Goal: Task Accomplishment & Management: Complete application form

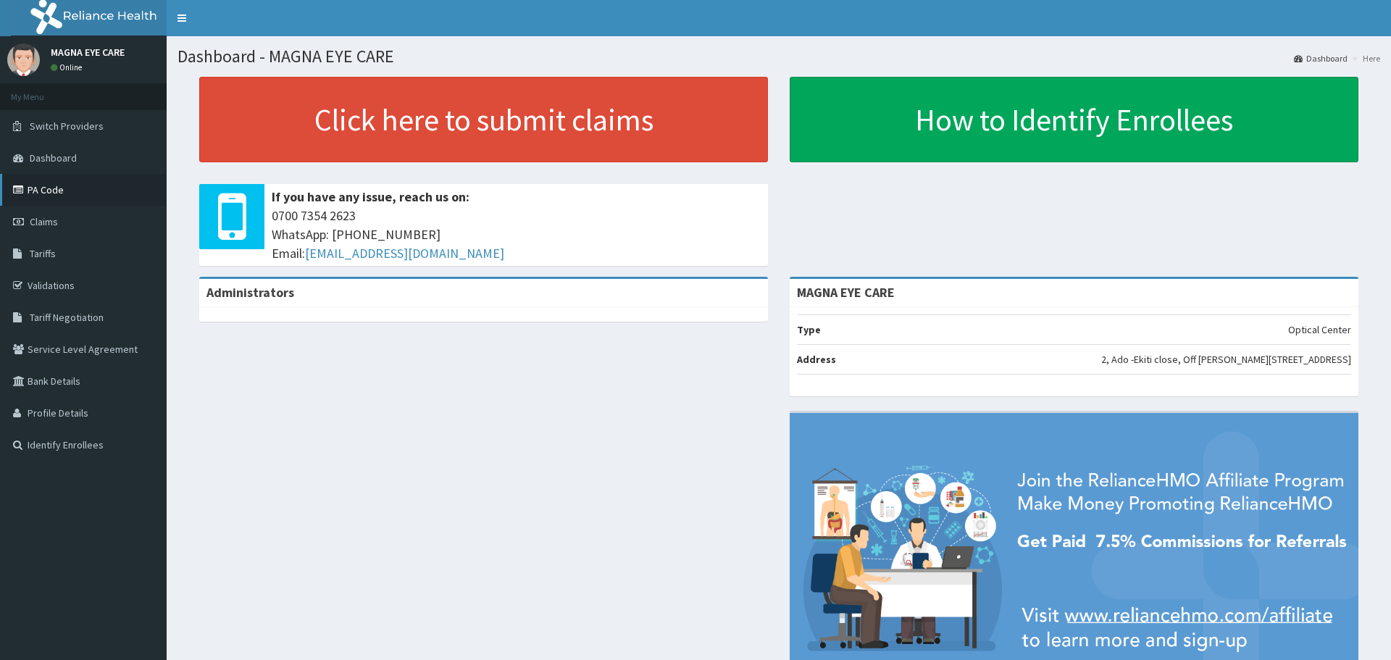
click at [38, 187] on link "PA Code" at bounding box center [83, 190] width 167 height 32
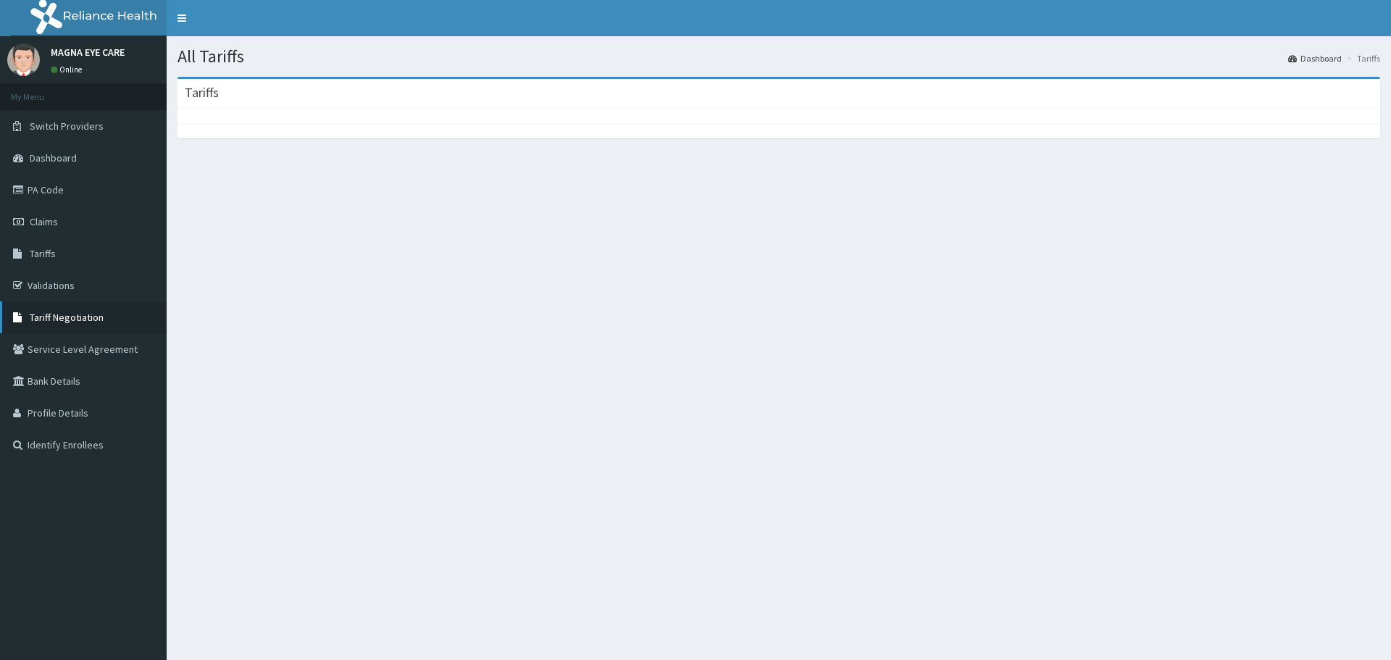
click at [53, 321] on span "Tariff Negotiation" at bounding box center [67, 317] width 74 height 13
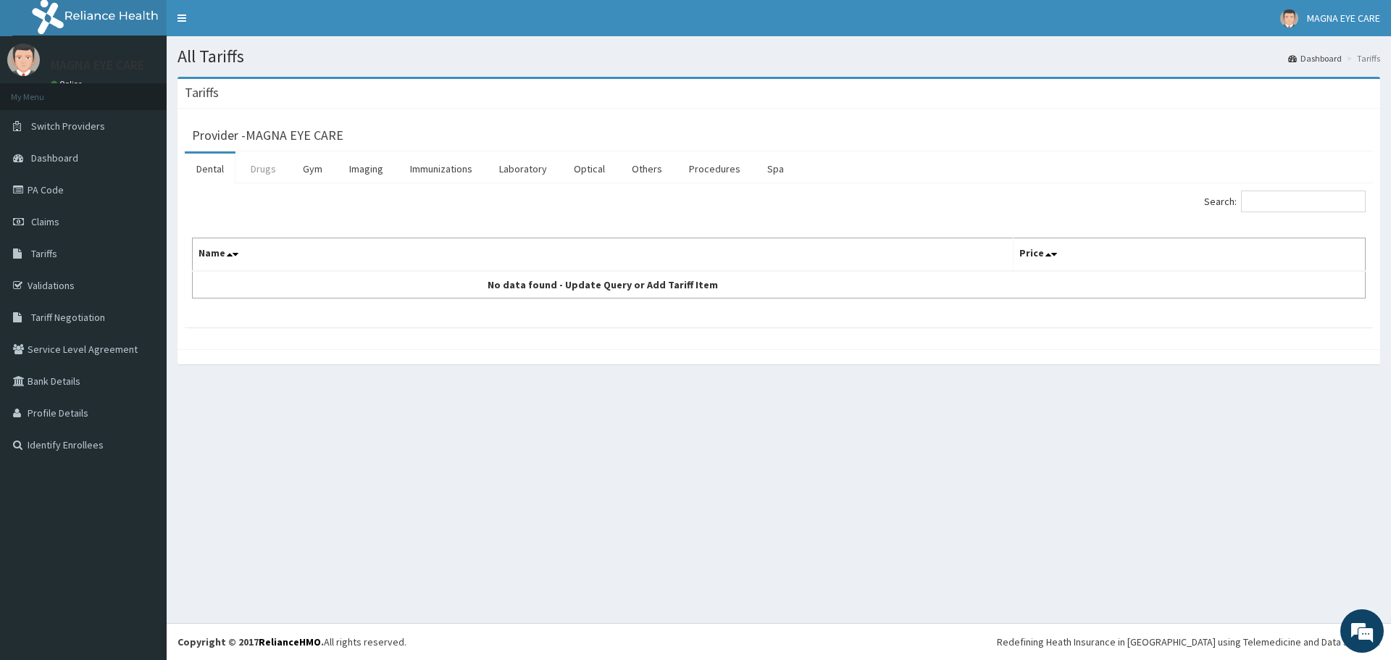
click at [254, 167] on link "Drugs" at bounding box center [263, 169] width 49 height 30
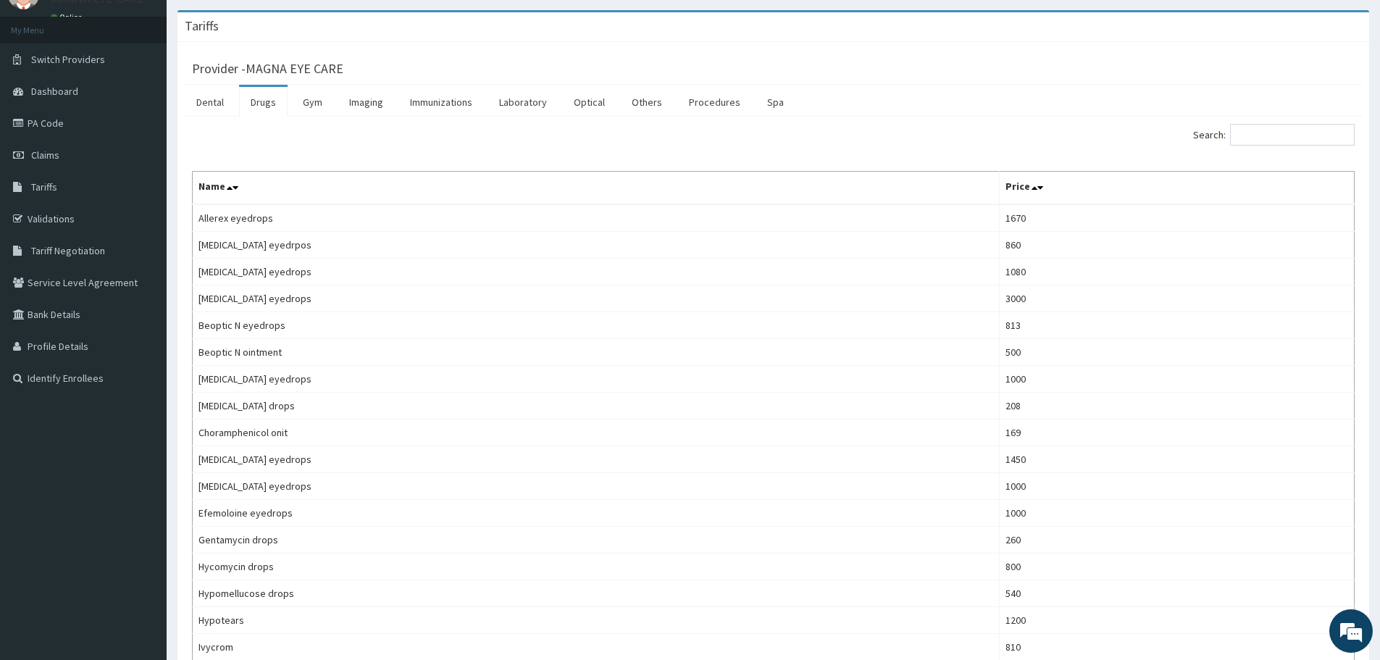
scroll to position [61, 0]
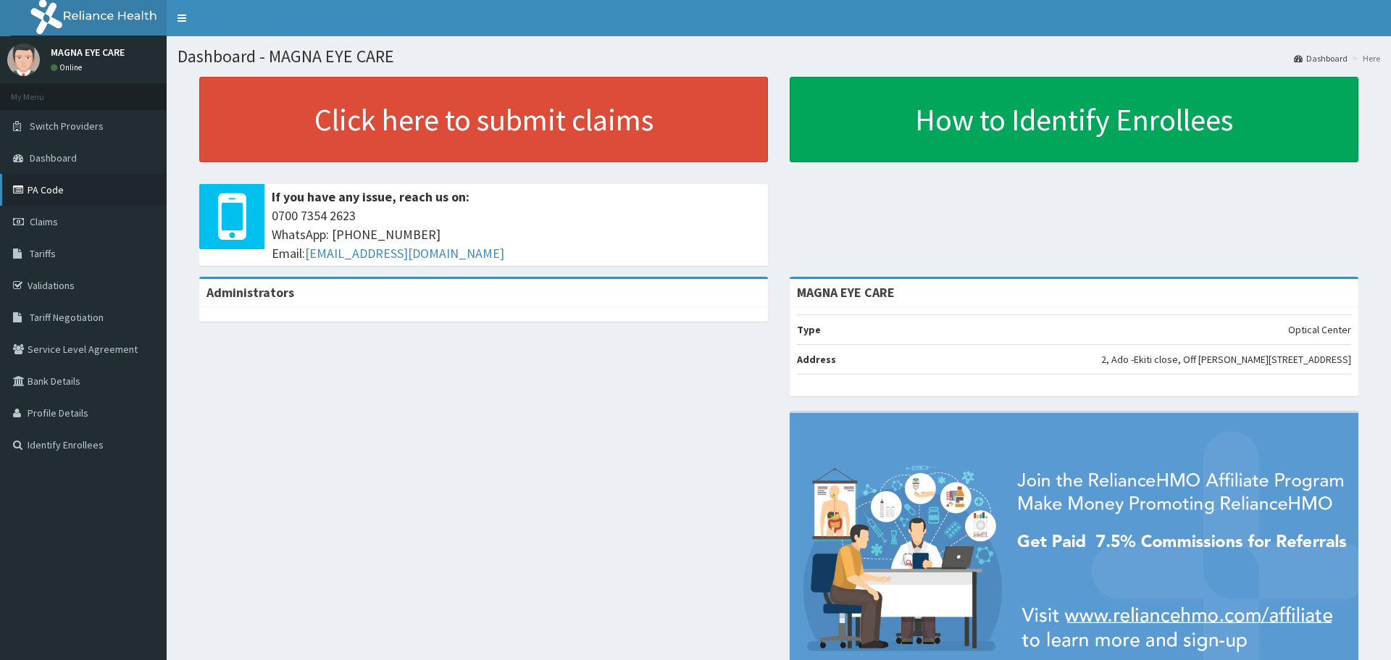
click at [34, 195] on link "PA Code" at bounding box center [83, 190] width 167 height 32
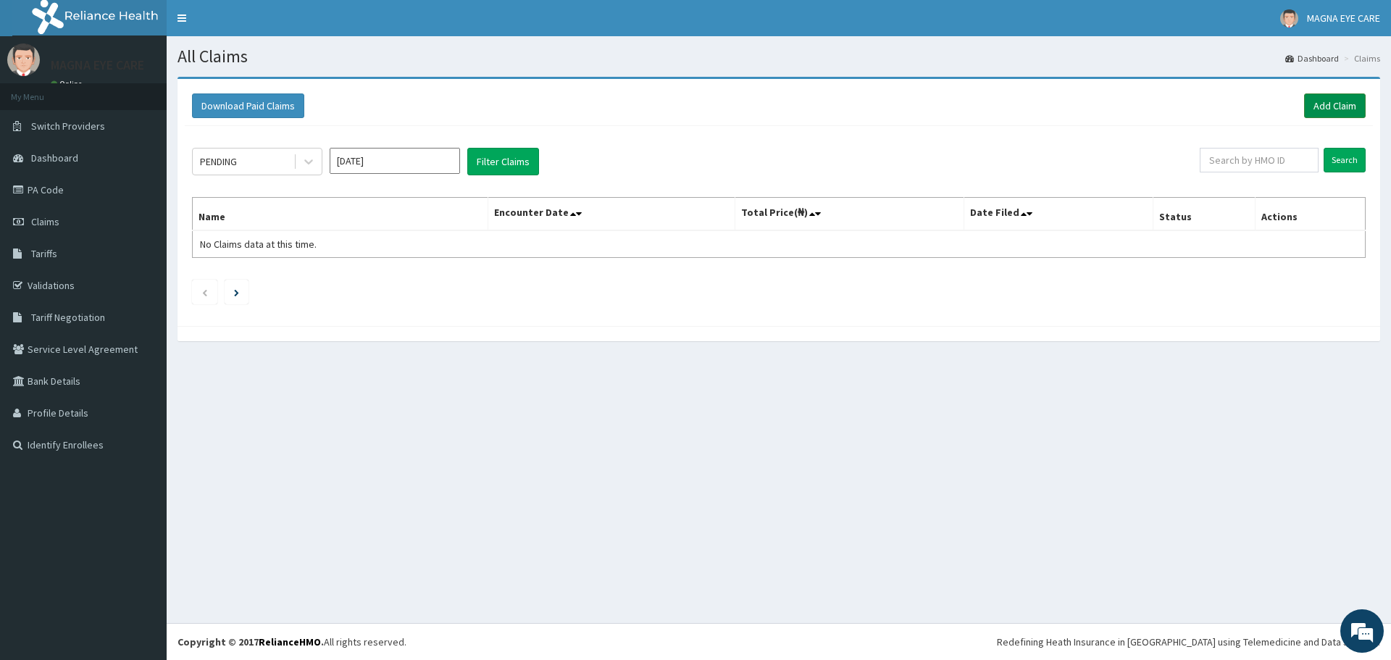
click at [1332, 109] on link "Add Claim" at bounding box center [1335, 105] width 62 height 25
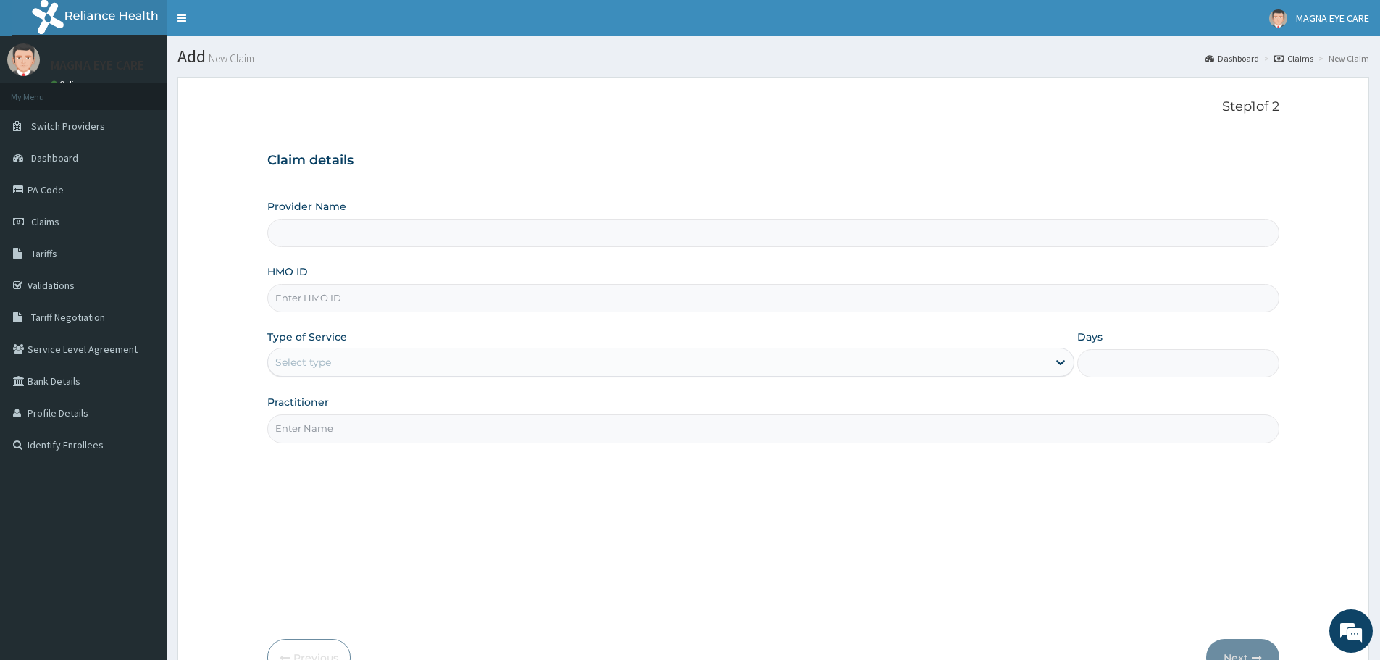
click at [338, 298] on input "HMO ID" at bounding box center [773, 298] width 1012 height 28
paste input "OIM/10004/A"
type input "OIM/10004/A"
type input "MAGNA EYE CARE"
type input "OIM/10004/A"
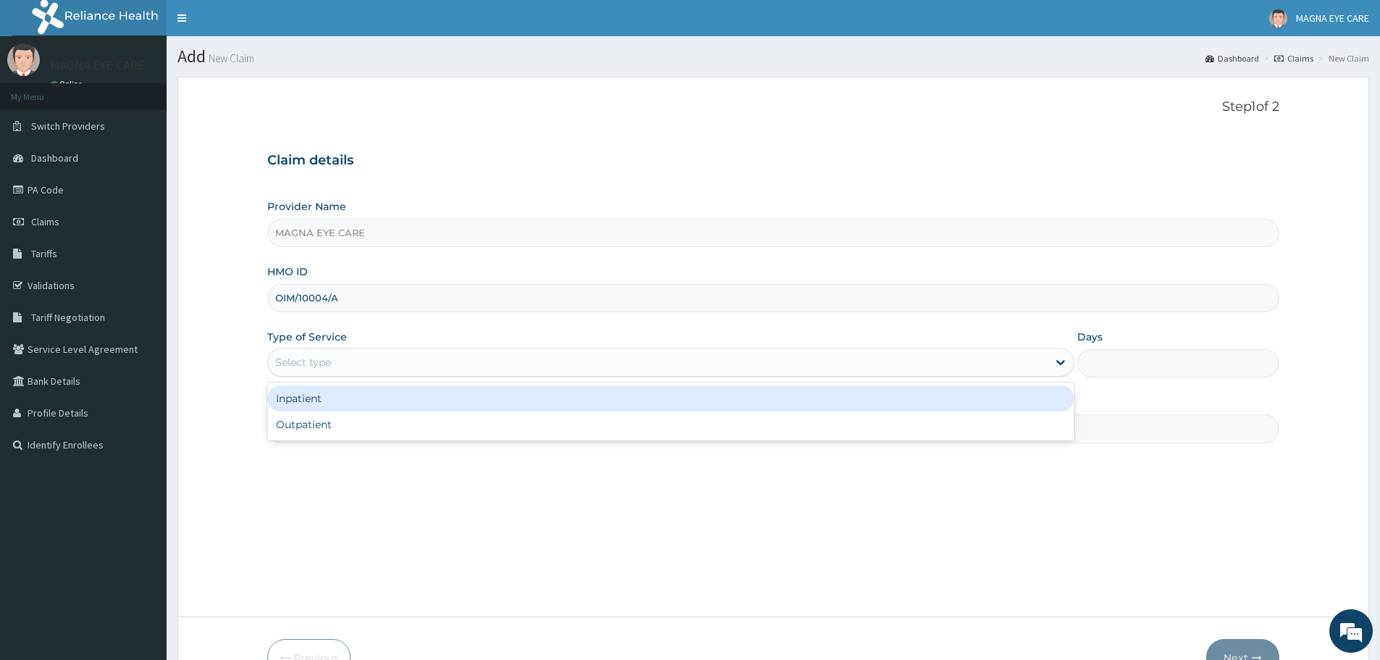
click at [343, 368] on div "Select type" at bounding box center [658, 362] width 780 height 23
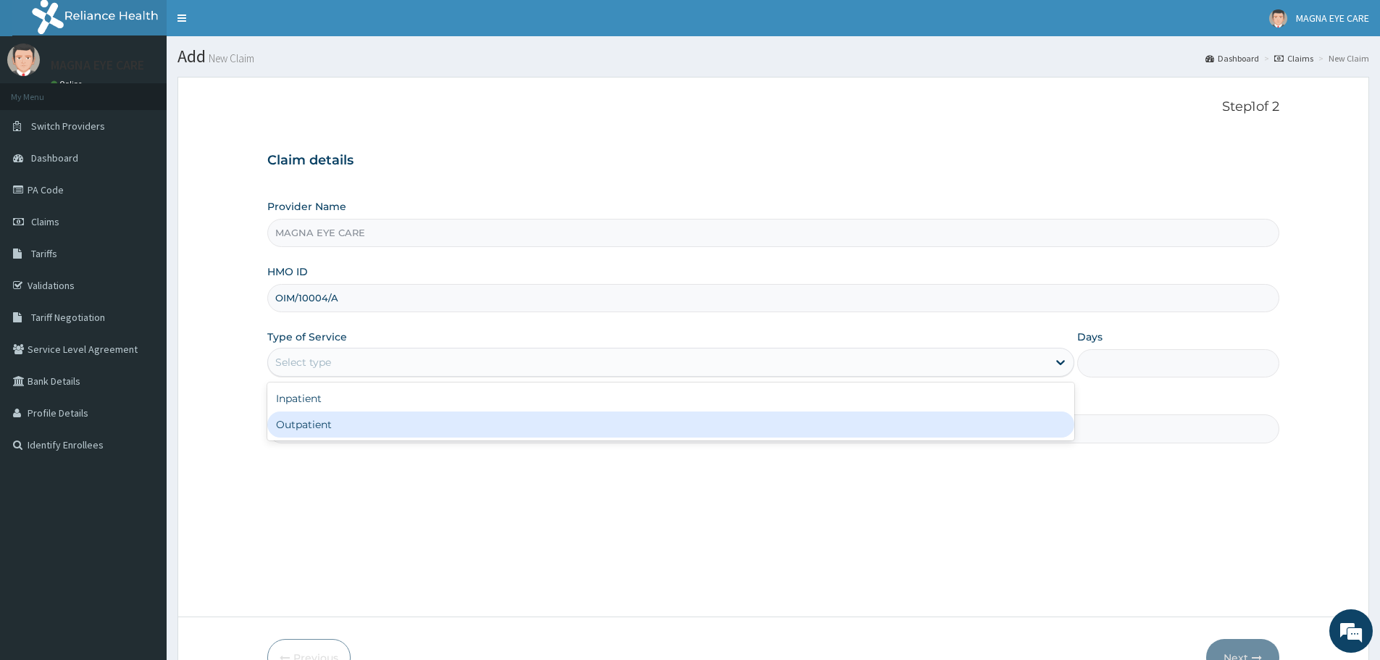
click at [333, 423] on div "Outpatient" at bounding box center [670, 425] width 807 height 26
type input "1"
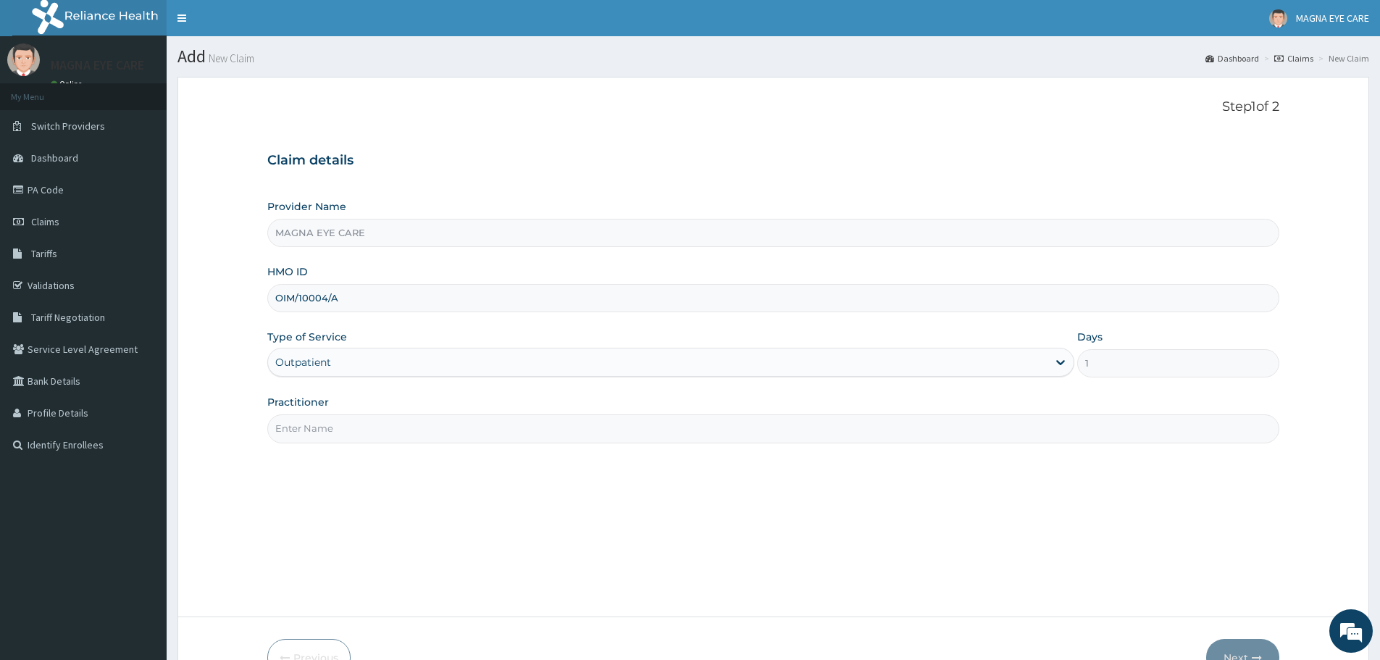
click at [357, 434] on input "Practitioner" at bounding box center [773, 428] width 1012 height 28
type input "DR ANNABELLE"
click at [1248, 646] on button "Next" at bounding box center [1242, 658] width 73 height 38
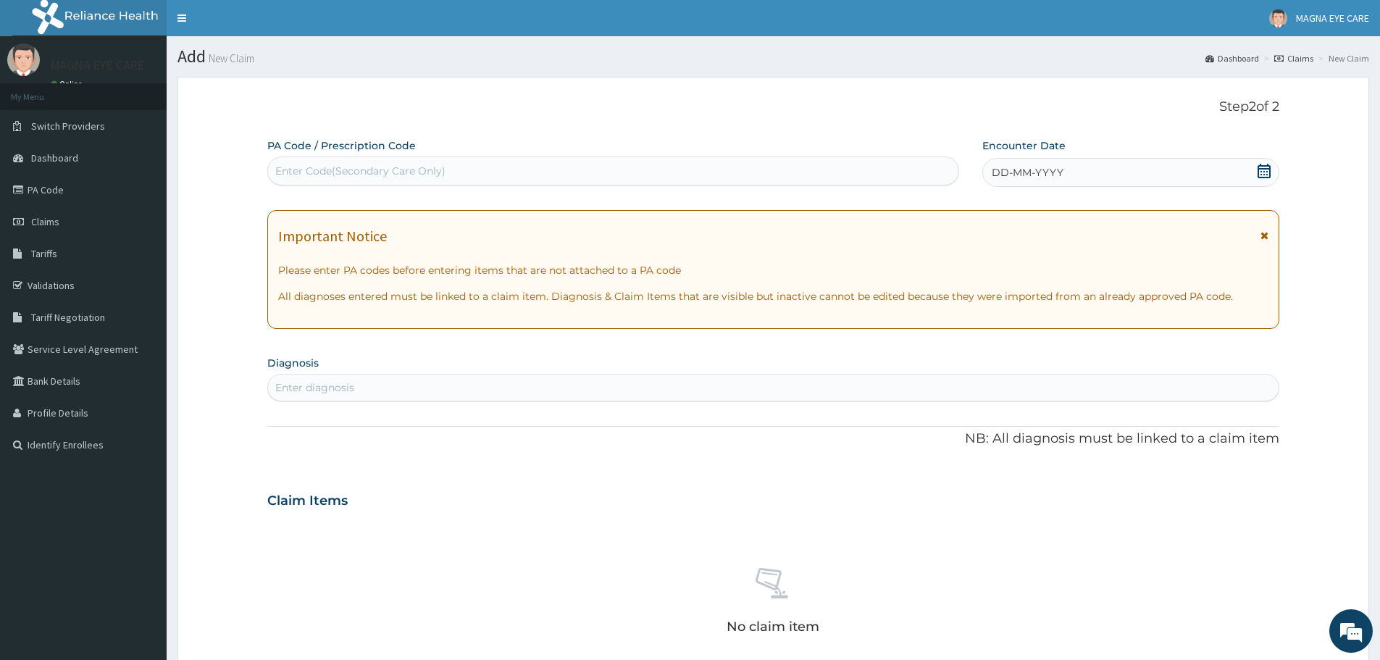
click at [300, 167] on div "Enter Code(Secondary Care Only)" at bounding box center [360, 171] width 170 height 14
paste input "PA/722109"
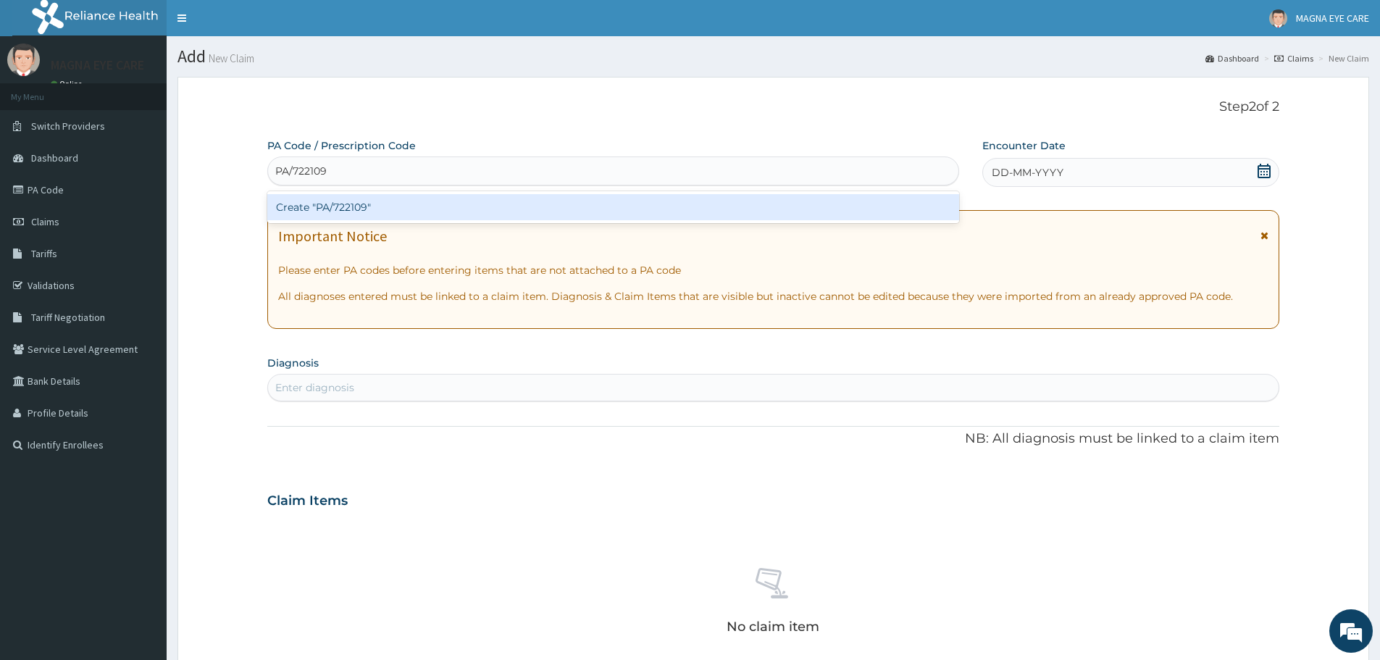
type input "PA/722109"
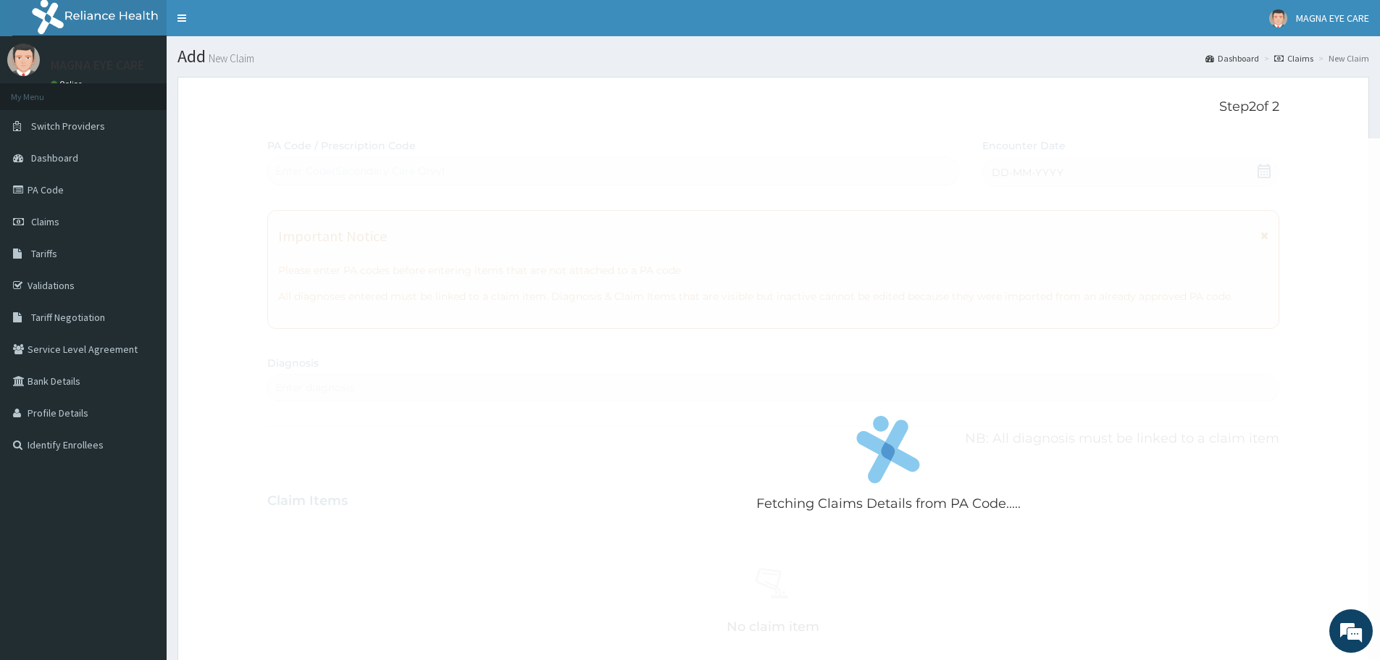
click at [510, 493] on div "Fetching Claims Details from PA Code..... PA Code / Prescription Code Enter Cod…" at bounding box center [773, 505] width 1012 height 735
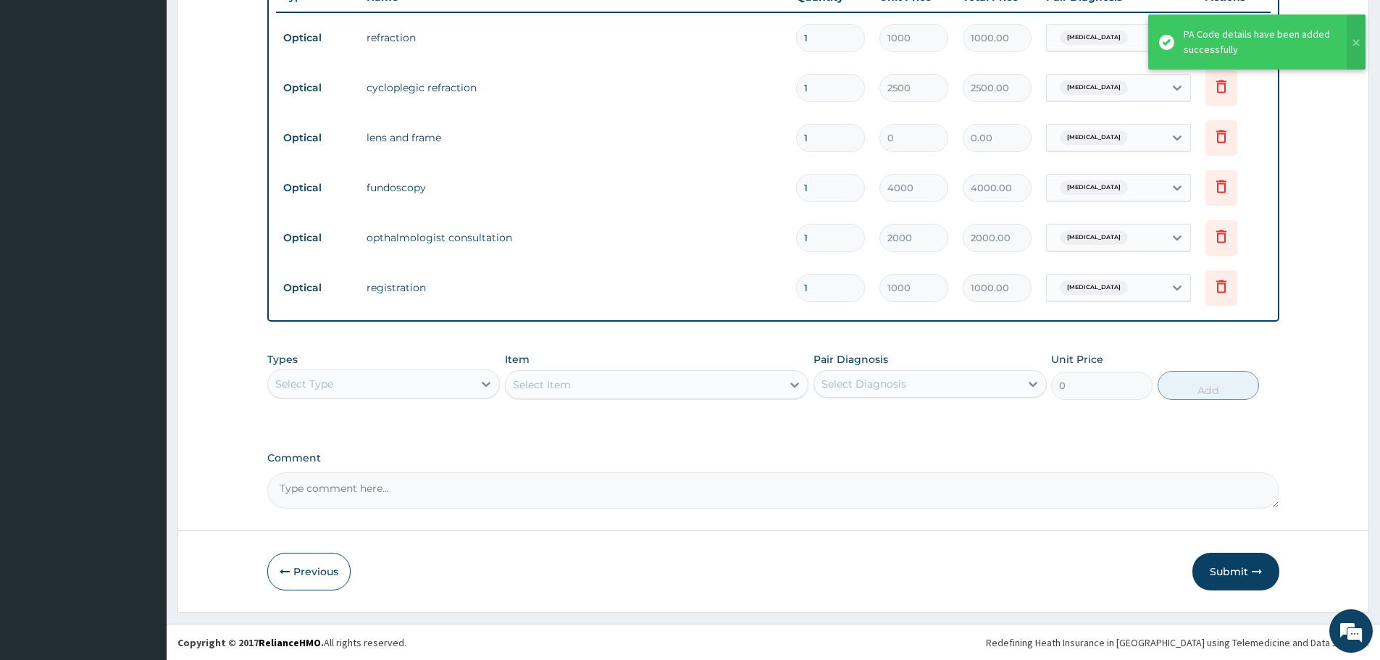
scroll to position [617, 0]
click at [1207, 570] on button "Submit" at bounding box center [1236, 571] width 87 height 38
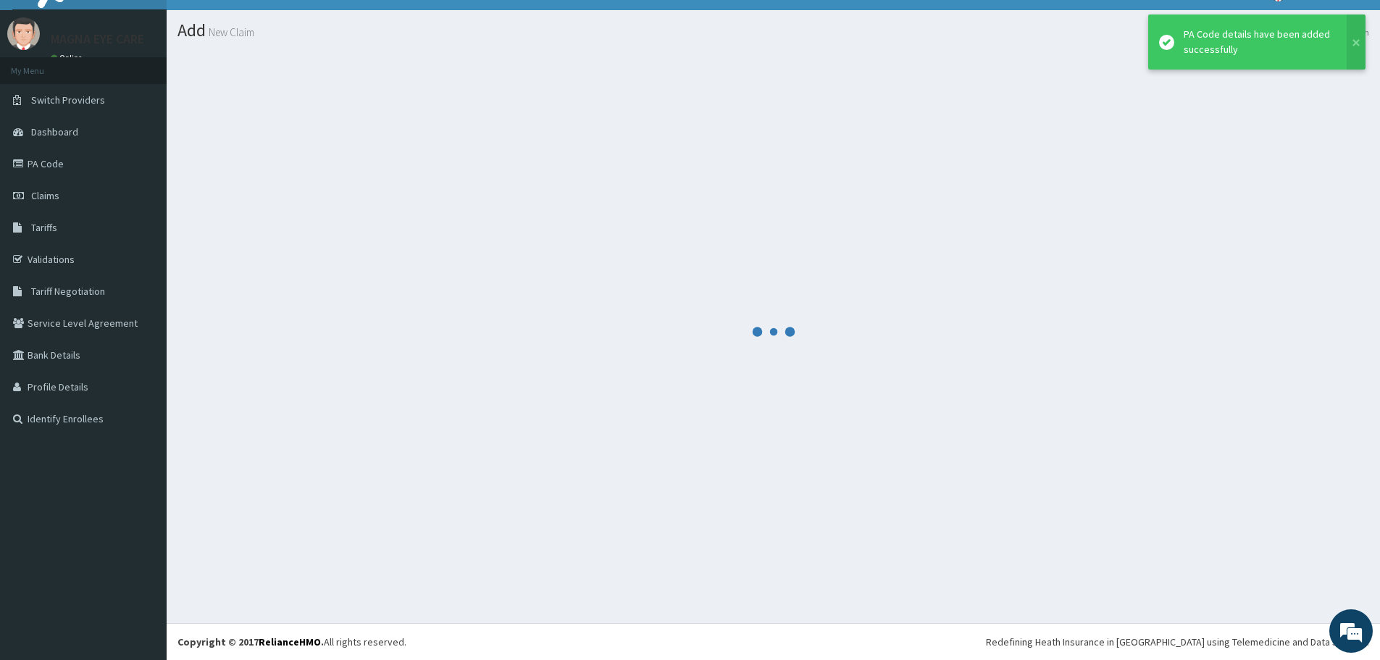
scroll to position [26, 0]
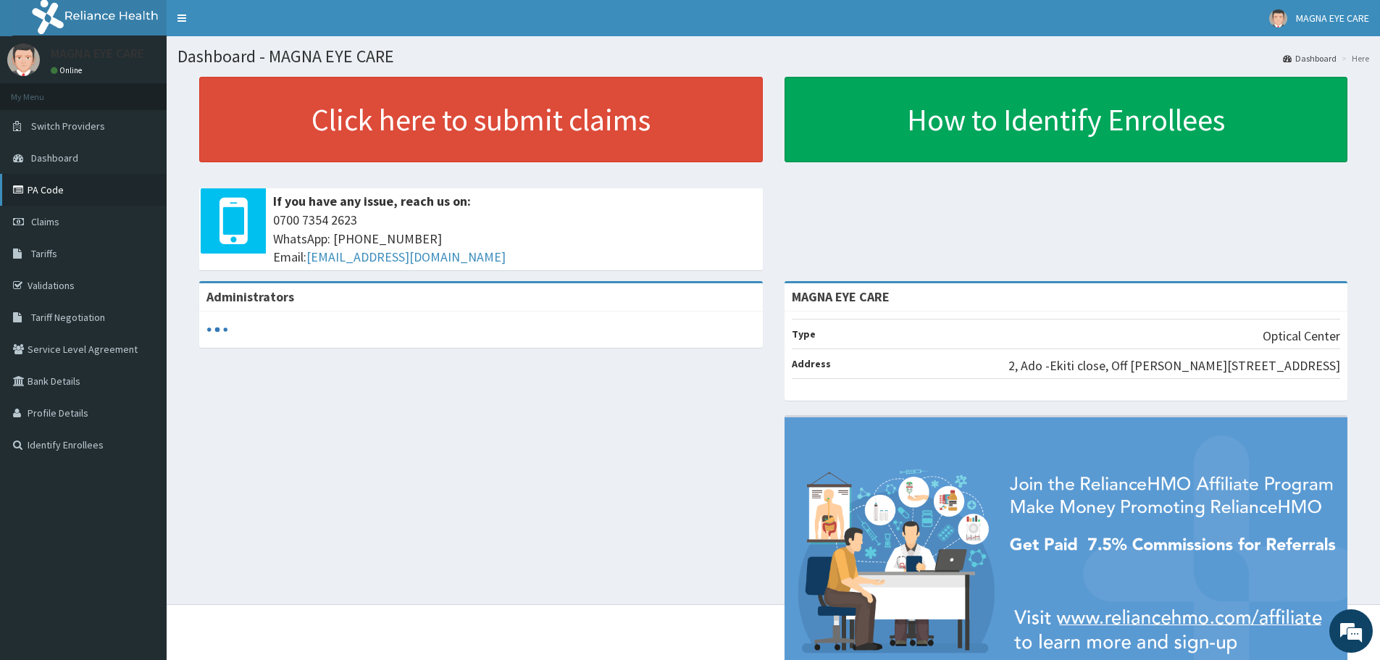
click at [52, 191] on link "PA Code" at bounding box center [83, 190] width 167 height 32
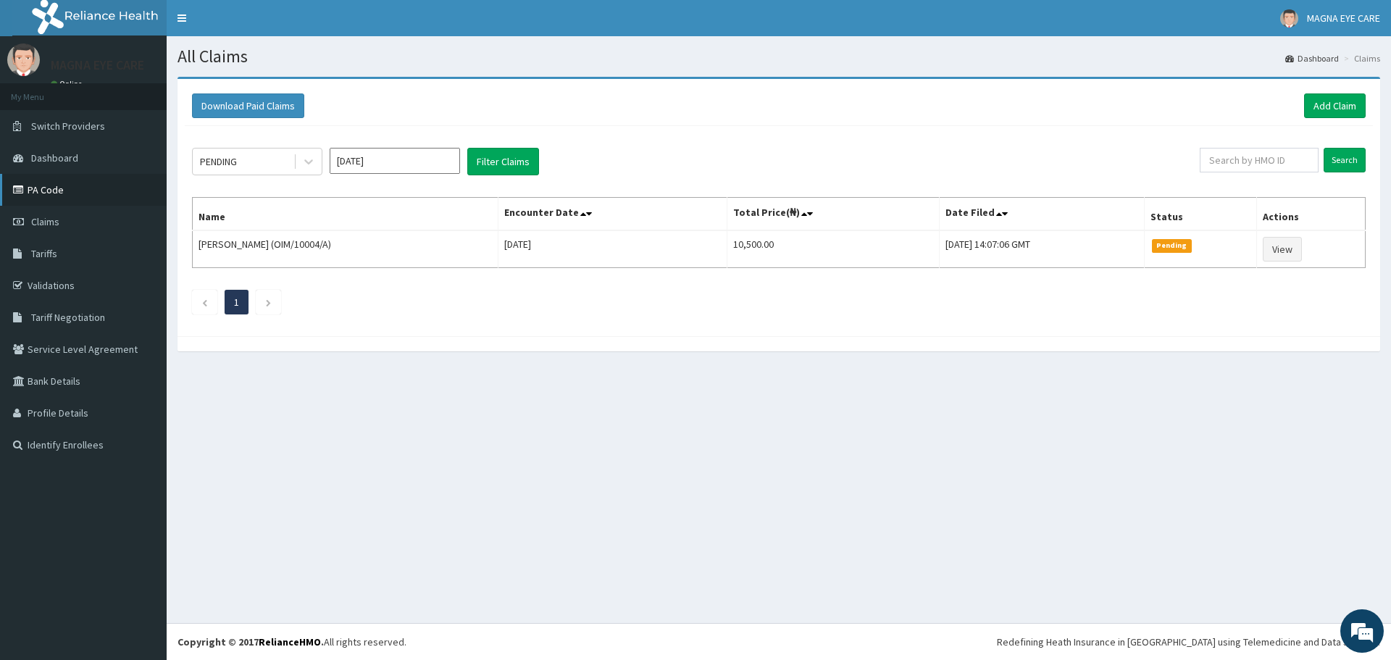
click at [46, 196] on link "PA Code" at bounding box center [83, 190] width 167 height 32
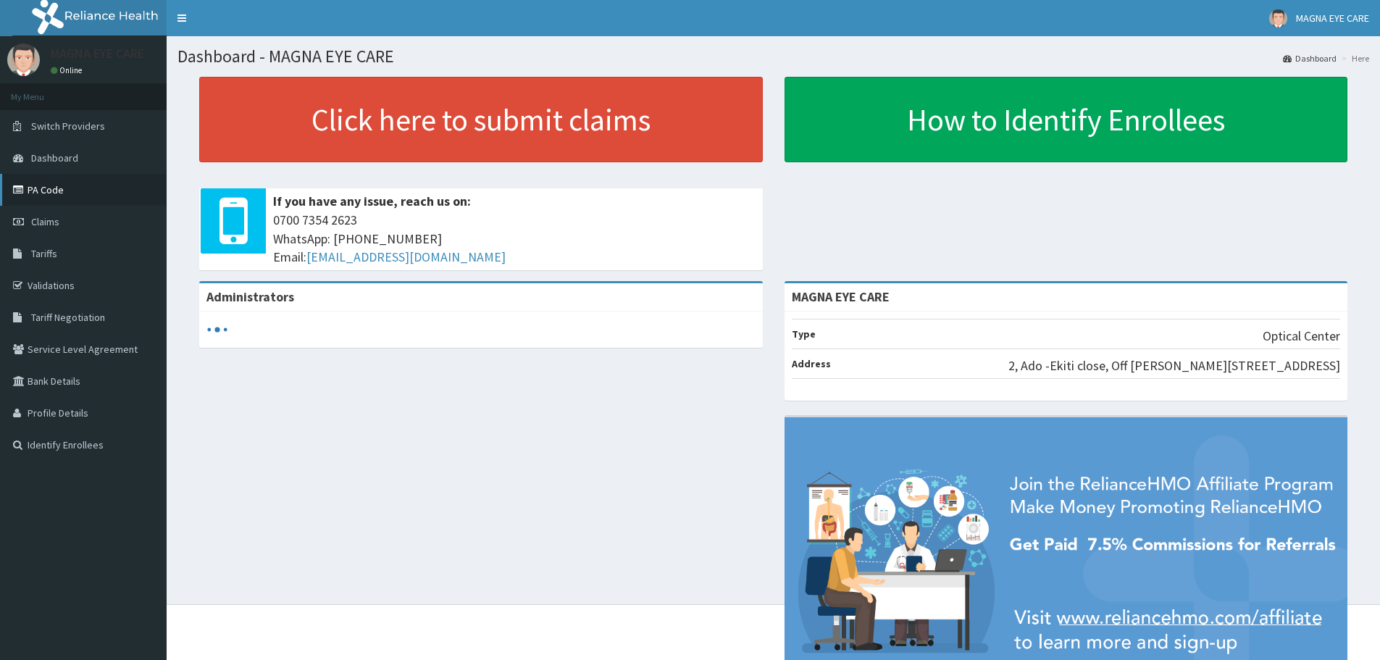
click at [51, 194] on link "PA Code" at bounding box center [83, 190] width 167 height 32
